Goal: Task Accomplishment & Management: Manage account settings

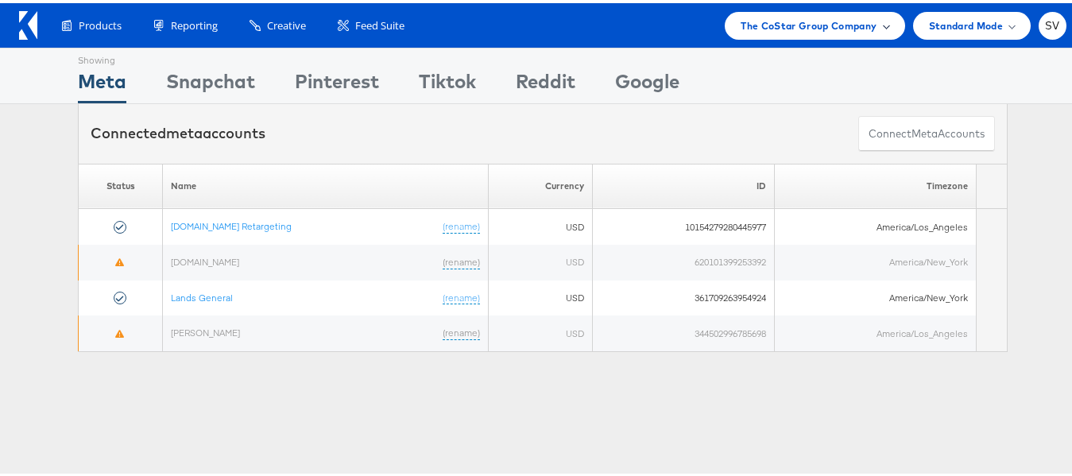
click at [800, 32] on div "The CoStar Group Company" at bounding box center [815, 23] width 180 height 28
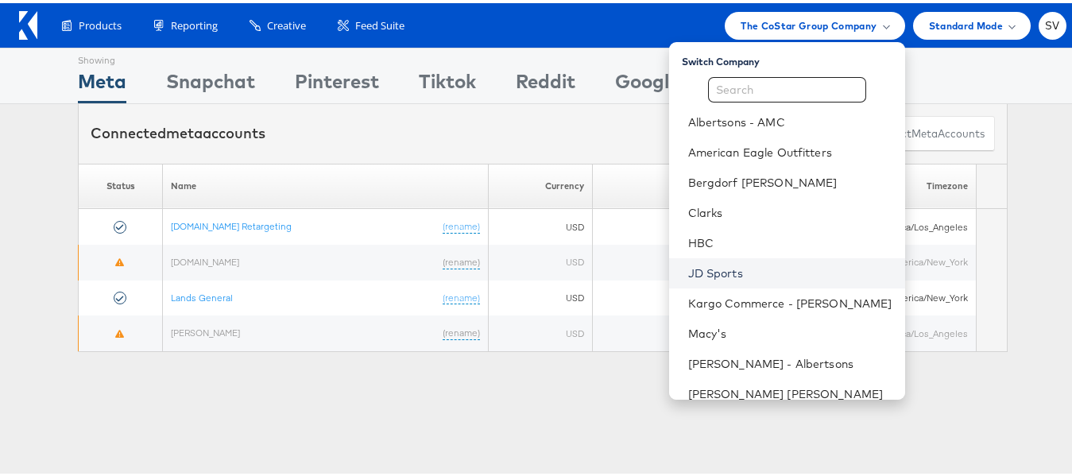
scroll to position [76, 0]
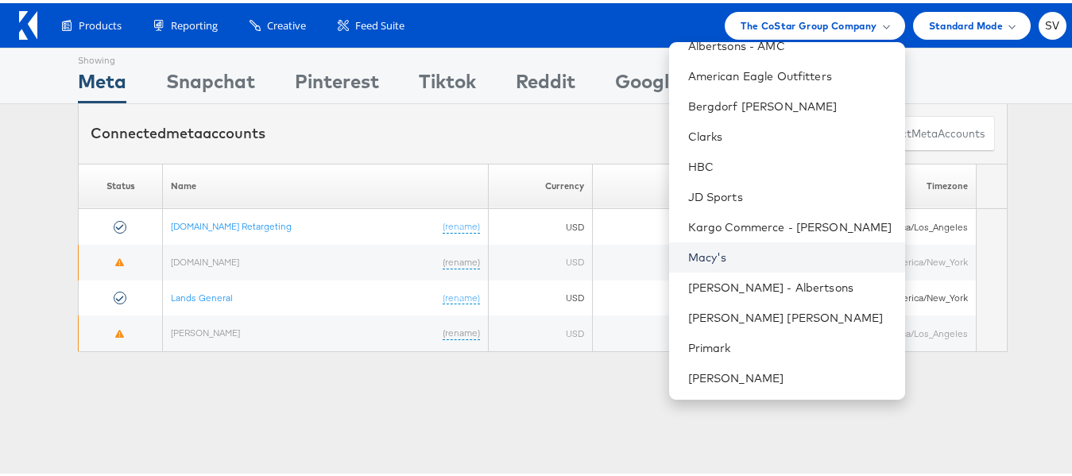
click at [711, 250] on link "Macy's" at bounding box center [790, 254] width 204 height 16
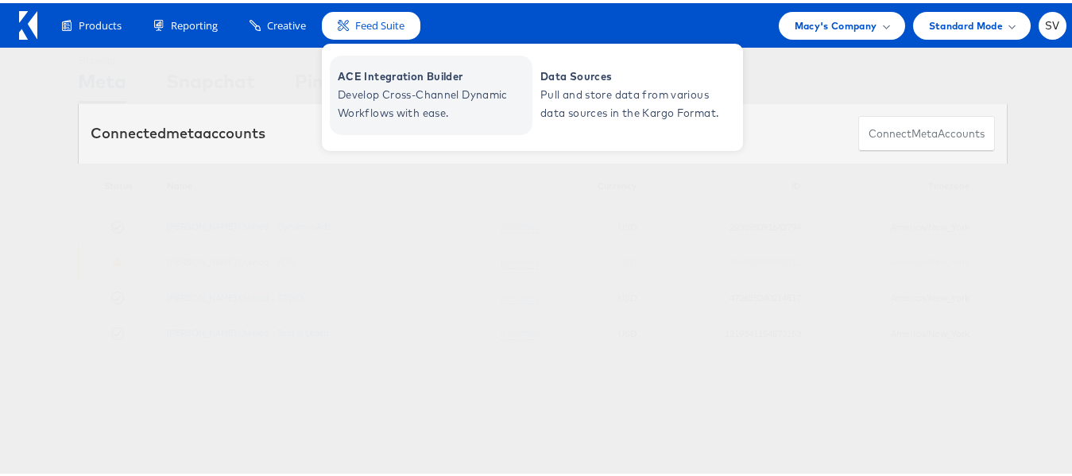
click at [397, 106] on span "Develop Cross-Channel Dynamic Workflows with ease." at bounding box center [433, 101] width 191 height 37
